Goal: Task Accomplishment & Management: Use online tool/utility

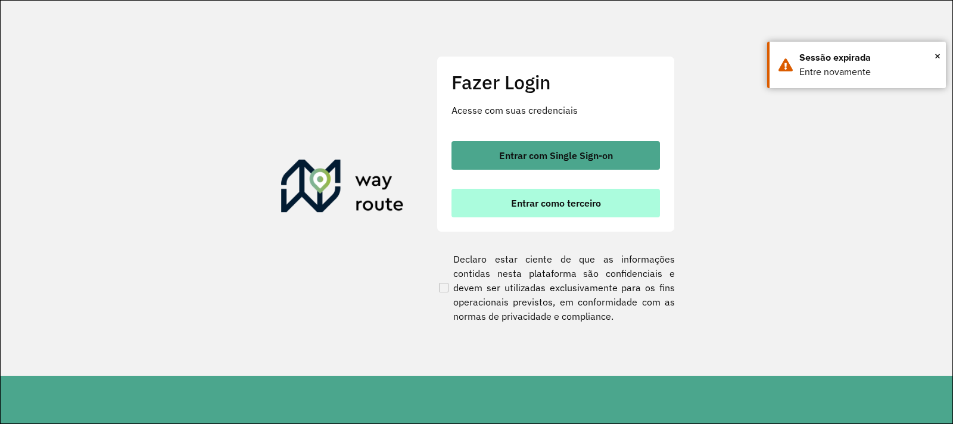
click at [530, 203] on span "Entrar como terceiro" at bounding box center [556, 203] width 90 height 10
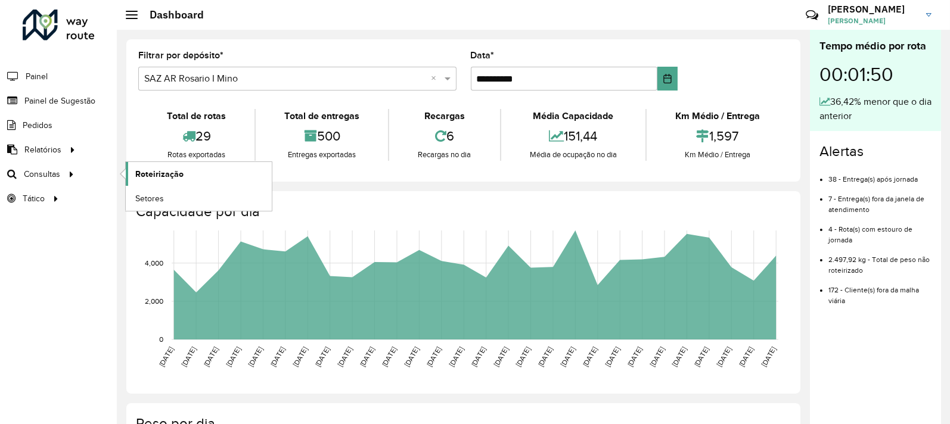
click at [181, 176] on span "Roteirização" at bounding box center [159, 174] width 48 height 13
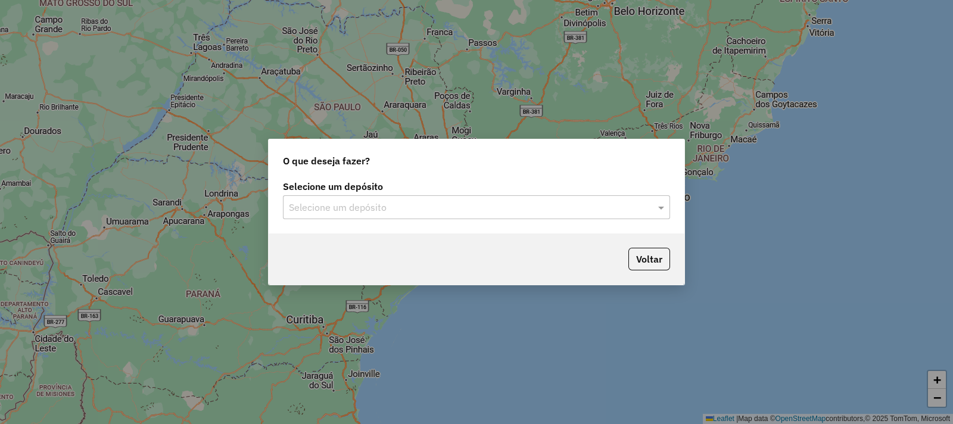
click at [337, 198] on div "Selecione um depósito" at bounding box center [476, 207] width 387 height 24
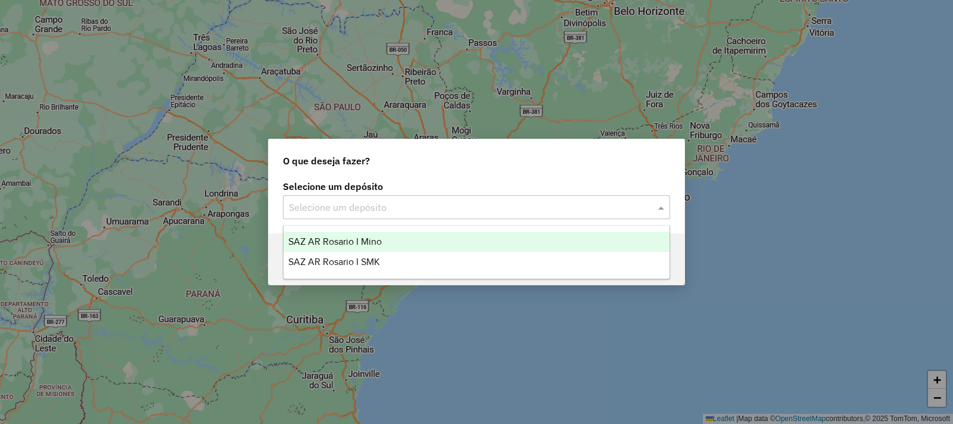
click at [347, 241] on span "SAZ AR Rosario I Mino" at bounding box center [335, 242] width 94 height 10
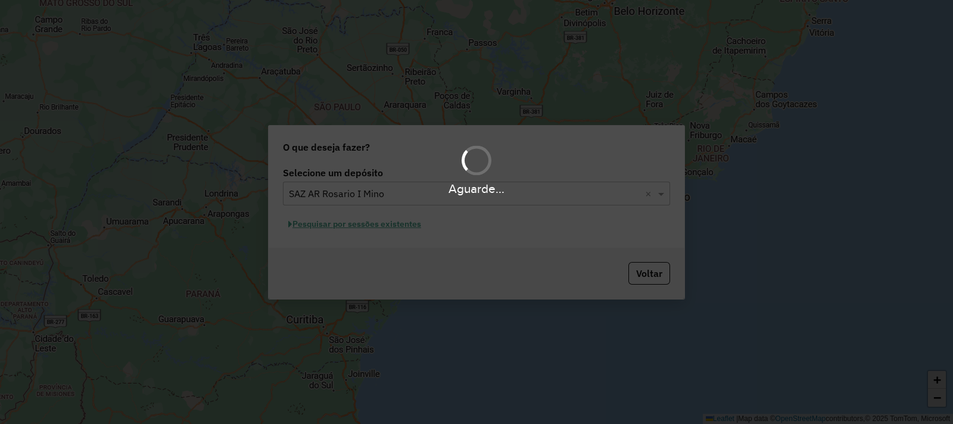
click at [337, 223] on div "Aguarde..." at bounding box center [476, 212] width 953 height 424
click at [338, 226] on div "Aguarde..." at bounding box center [476, 212] width 953 height 424
click at [342, 229] on hb-app "Aguarde... Pop-up bloqueado! Seu navegador bloqueou automáticamente a abertura …" at bounding box center [476, 212] width 953 height 424
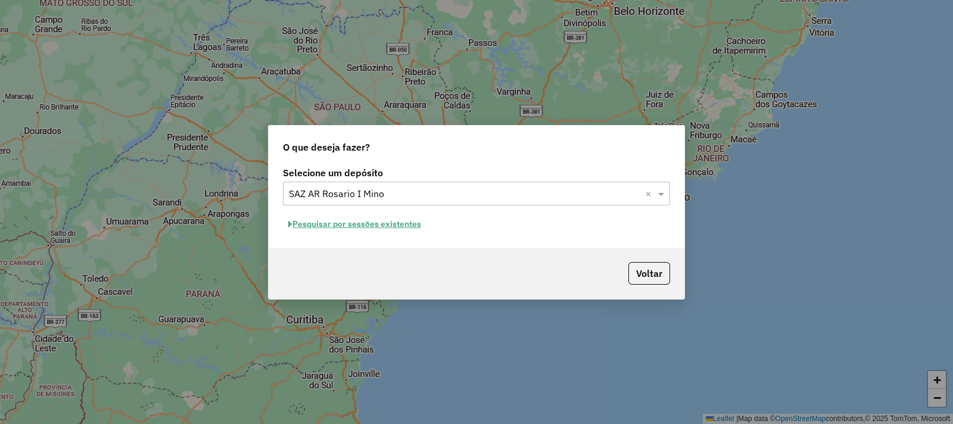
click at [343, 228] on button "Pesquisar por sessões existentes" at bounding box center [355, 224] width 144 height 18
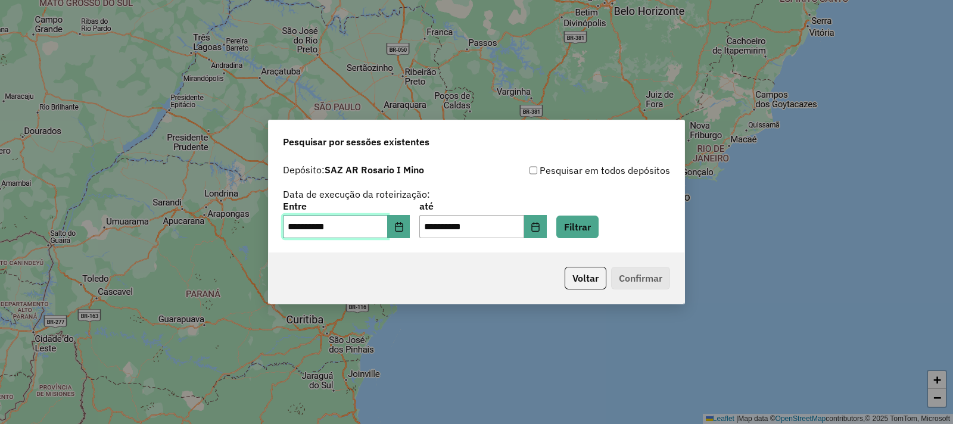
click at [388, 228] on input "**********" at bounding box center [335, 227] width 105 height 24
click at [404, 222] on icon "Choose Date" at bounding box center [400, 227] width 10 height 10
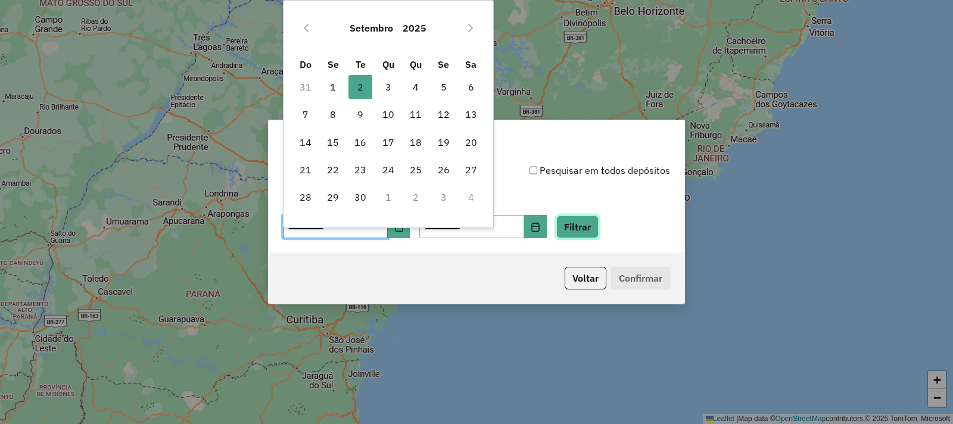
click at [599, 233] on button "Filtrar" at bounding box center [578, 227] width 42 height 23
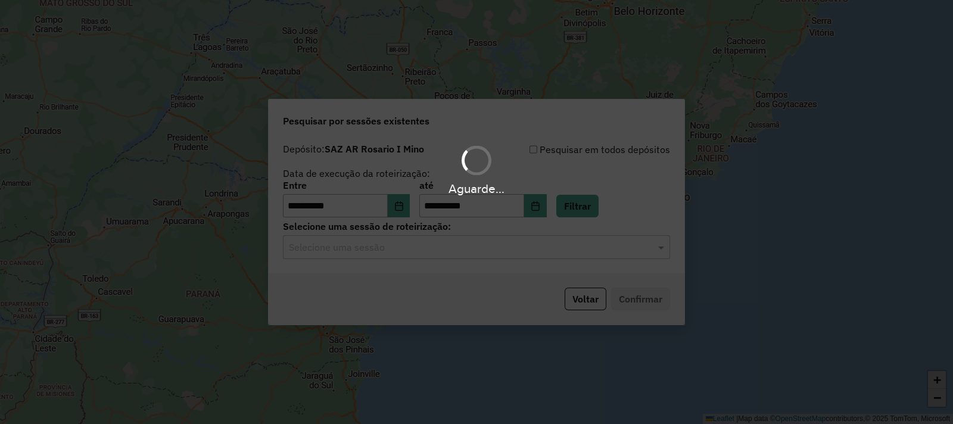
drag, startPoint x: 462, startPoint y: 267, endPoint x: 390, endPoint y: 257, distance: 73.3
click at [453, 266] on div "Aguarde..." at bounding box center [476, 212] width 953 height 424
click at [379, 256] on div "Aguarde..." at bounding box center [476, 212] width 953 height 424
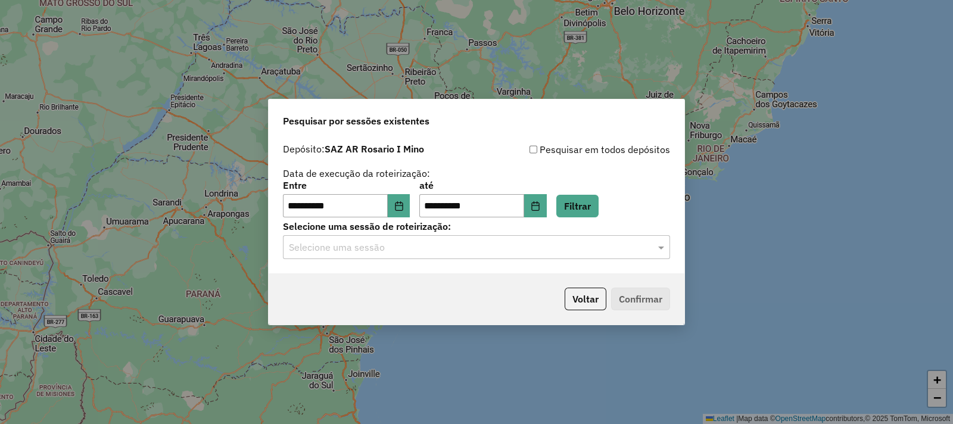
click at [369, 250] on input "text" at bounding box center [465, 248] width 352 height 14
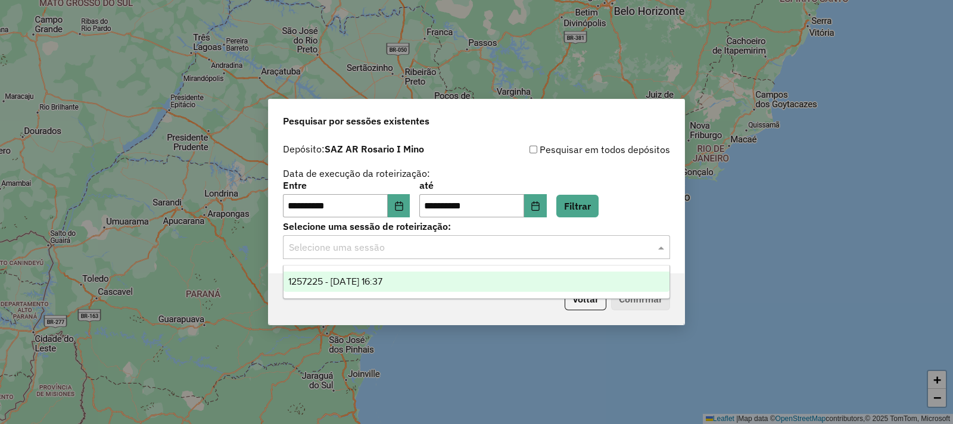
click at [372, 284] on span "1257225 - 02/09/2025 16:37" at bounding box center [335, 282] width 94 height 10
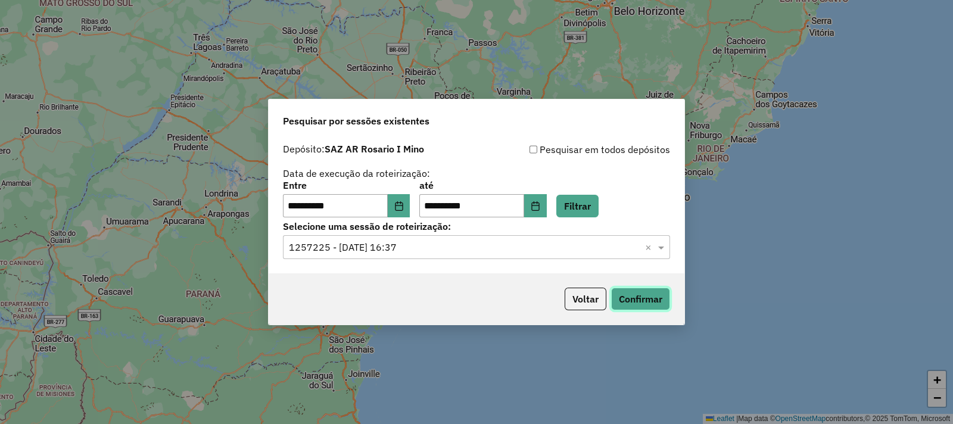
click at [620, 290] on button "Confirmar" at bounding box center [640, 299] width 59 height 23
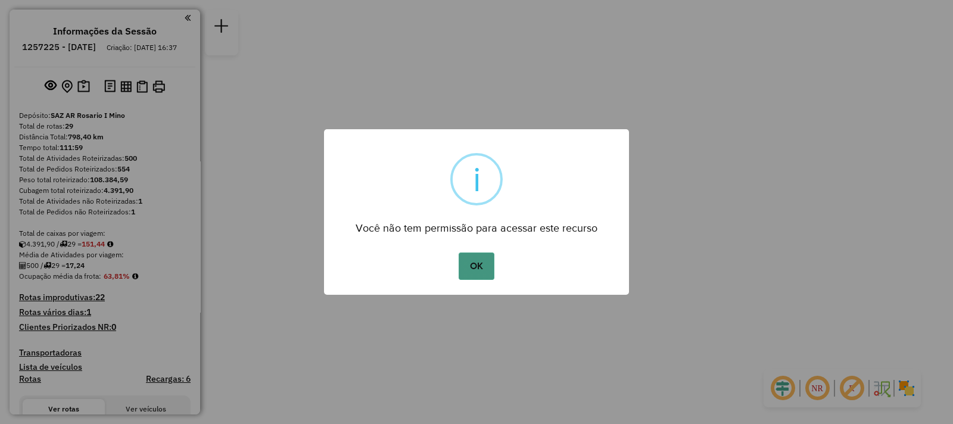
click at [480, 274] on button "OK" at bounding box center [476, 266] width 35 height 27
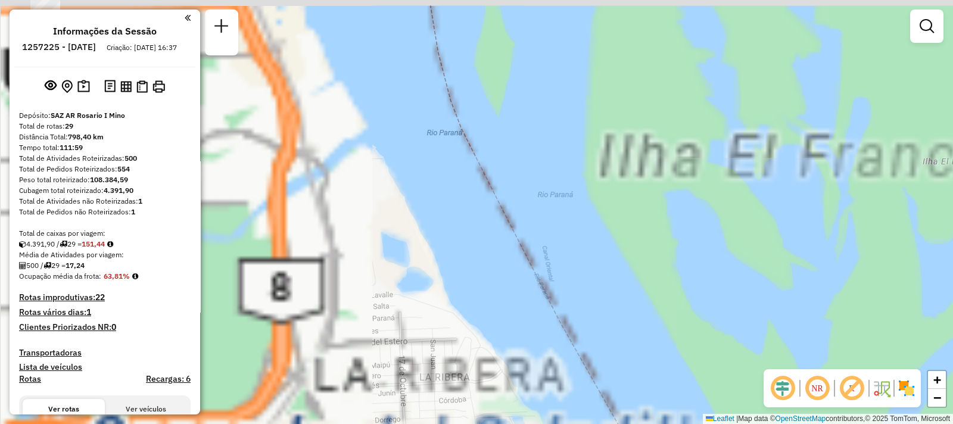
drag, startPoint x: 770, startPoint y: 222, endPoint x: 814, endPoint y: 228, distance: 44.6
click at [814, 228] on div "Janela de atendimento Grade de atendimento Capacidade Transportadoras Veículos …" at bounding box center [476, 212] width 953 height 424
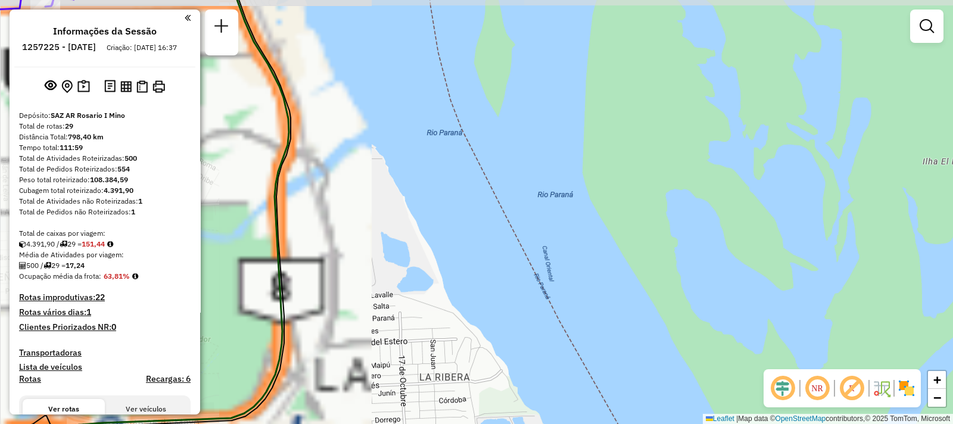
drag, startPoint x: 575, startPoint y: 210, endPoint x: 865, endPoint y: 117, distance: 304.7
click at [866, 117] on div "Janela de atendimento Grade de atendimento Capacidade Transportadoras Veículos …" at bounding box center [476, 212] width 953 height 424
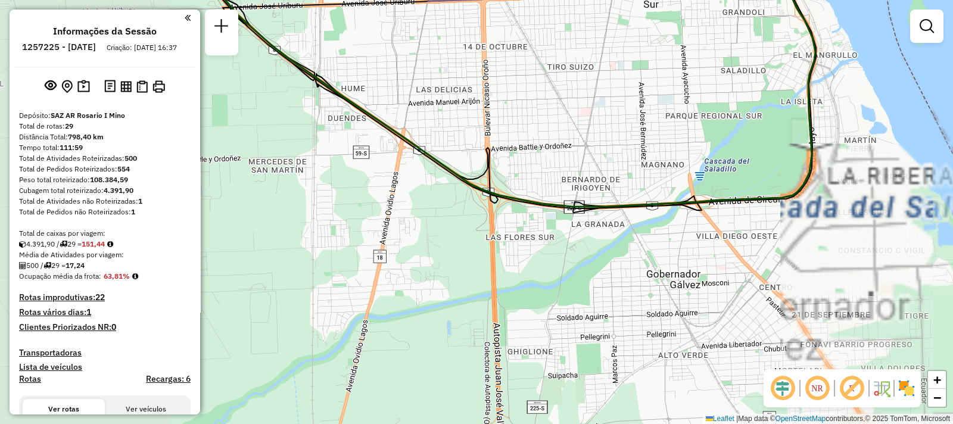
drag, startPoint x: 596, startPoint y: 102, endPoint x: 617, endPoint y: 247, distance: 147.0
click at [617, 247] on div "Janela de atendimento Grade de atendimento Capacidade Transportadoras Veículos …" at bounding box center [476, 212] width 953 height 424
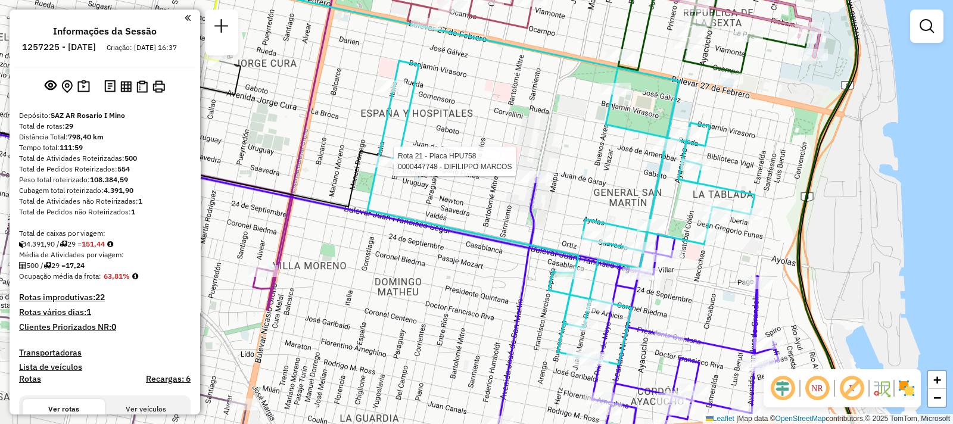
select select "**********"
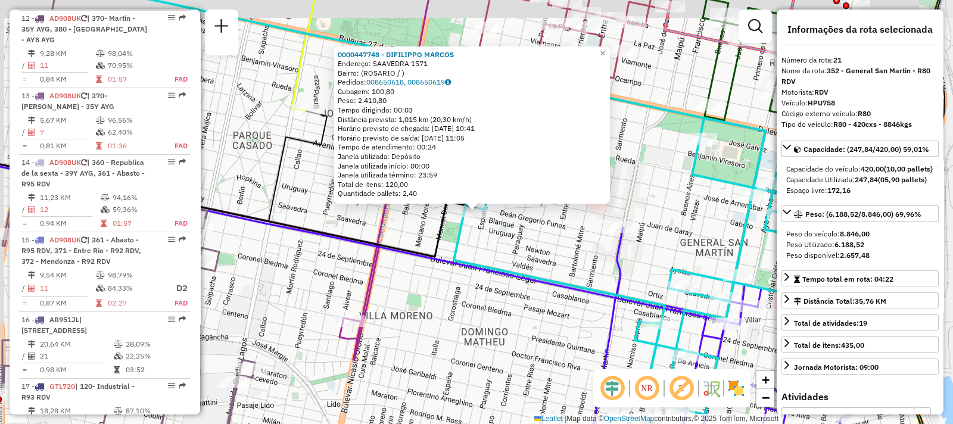
scroll to position [1930, 0]
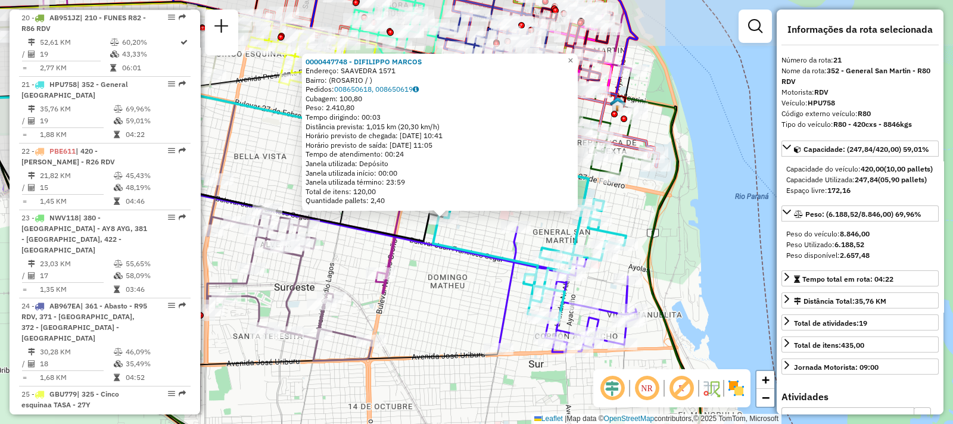
click at [446, 275] on div "0000447748 - DIFILIPPO [PERSON_NAME]: SAAVEDRA 1571 Bairro: ([GEOGRAPHIC_DATA] …" at bounding box center [476, 212] width 953 height 424
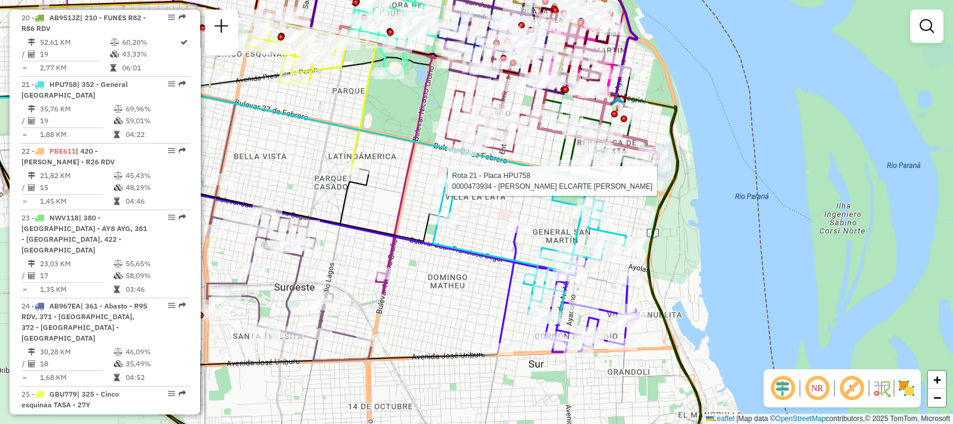
select select "**********"
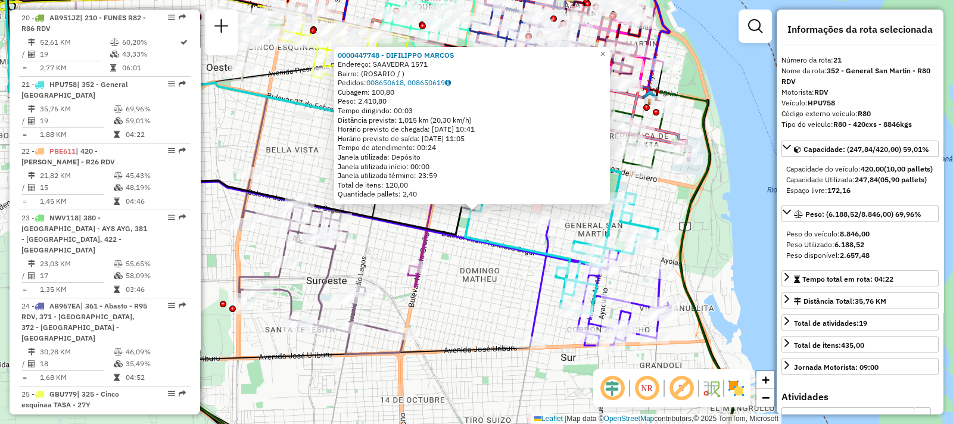
click at [473, 257] on div "0000447748 - DIFILIPPO [PERSON_NAME]: SAAVEDRA 1571 Bairro: ([GEOGRAPHIC_DATA] …" at bounding box center [476, 212] width 953 height 424
